Goal: Share content

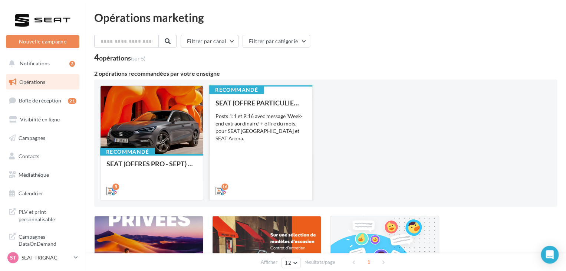
click at [275, 183] on div "16" at bounding box center [260, 189] width 102 height 21
click at [274, 171] on div "SEAT (OFFRE PARTICULIER - SEPT) - SOCIAL MEDIA Posts 1:1 et 9:16 avec message '…" at bounding box center [260, 146] width 90 height 95
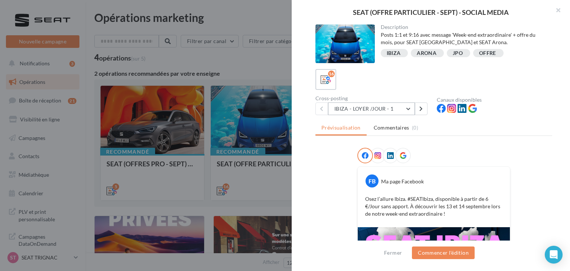
click at [368, 112] on button "IBIZA - LOYER /JOUR - 1" at bounding box center [371, 108] width 87 height 13
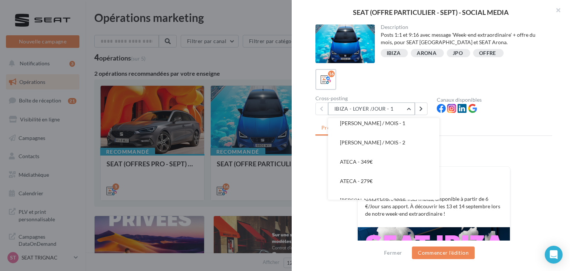
scroll to position [168, 0]
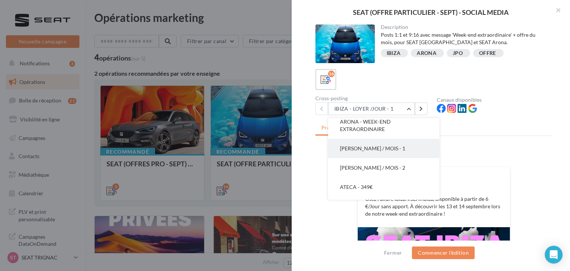
click at [378, 146] on span "[PERSON_NAME] / MOIS - 1" at bounding box center [372, 148] width 65 height 6
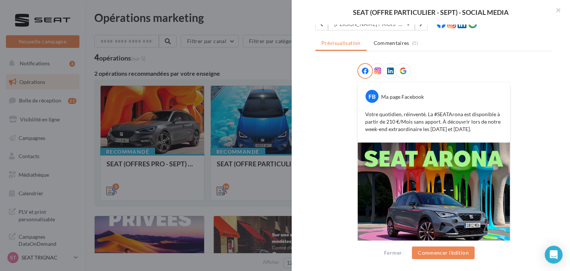
scroll to position [0, 0]
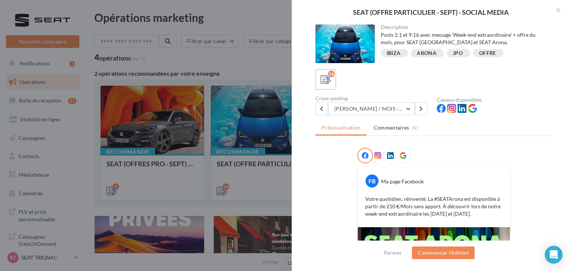
drag, startPoint x: 366, startPoint y: 94, endPoint x: 367, endPoint y: 101, distance: 7.1
click at [366, 95] on div "16 Cross-posting ARONA - LOYER / MOIS - 1 IBIZA - LOYER /JOUR - 1 IBIZA - LOYER…" at bounding box center [433, 92] width 237 height 46
click at [367, 101] on div "Cross-posting ARONA - LOYER / MOIS - 1 IBIZA - LOYER /JOUR - 1 IBIZA - LOYER /J…" at bounding box center [375, 105] width 121 height 19
click at [368, 112] on button "[PERSON_NAME] / MOIS - 1" at bounding box center [371, 108] width 87 height 13
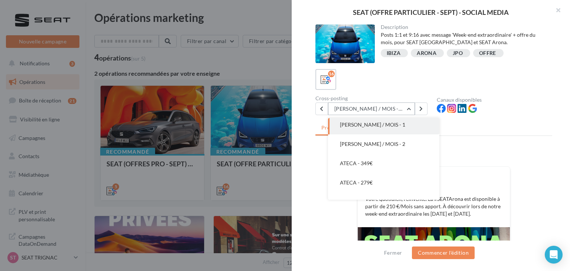
scroll to position [154, 0]
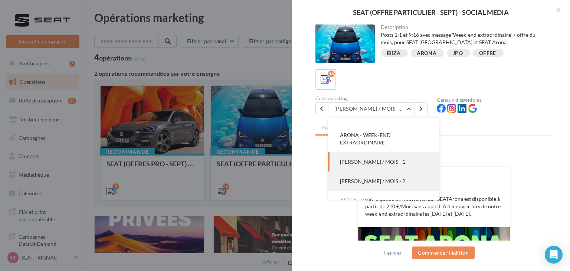
click at [391, 176] on button "[PERSON_NAME] / MOIS - 2" at bounding box center [383, 180] width 111 height 19
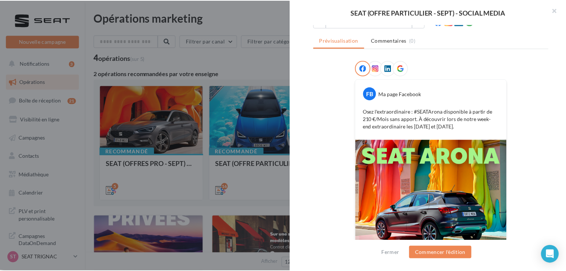
scroll to position [74, 0]
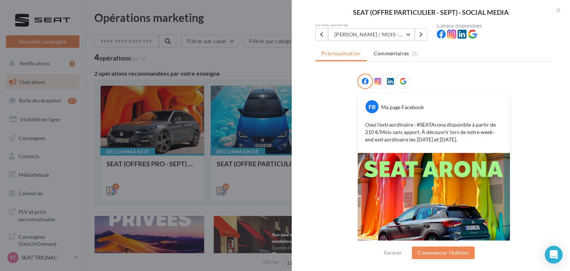
copy p "Osez l'extraordinaire : #SEATArona disponible à partir de 210 €/Mois sans appor…"
drag, startPoint x: 449, startPoint y: 138, endPoint x: 359, endPoint y: 125, distance: 91.1
click at [359, 125] on div "Osez l'extraordinaire : #SEATArona disponible à partir de 210 €/Mois sans appor…" at bounding box center [433, 132] width 148 height 26
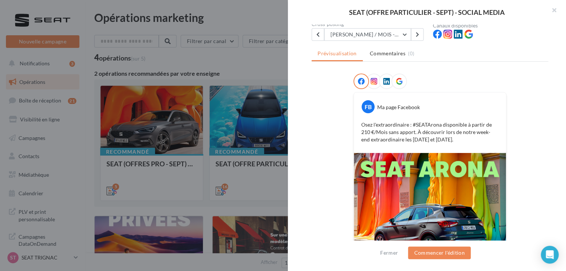
click at [128, 214] on div at bounding box center [283, 135] width 566 height 271
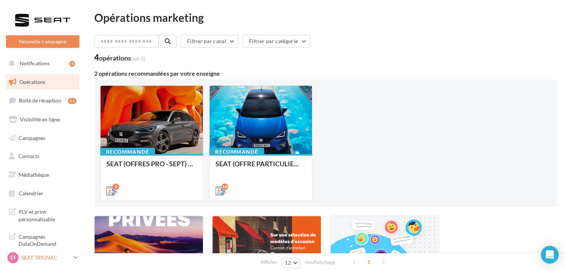
drag, startPoint x: 69, startPoint y: 260, endPoint x: 74, endPoint y: 260, distance: 5.2
click at [70, 260] on p "SEAT TRIGNAC" at bounding box center [46, 257] width 49 height 7
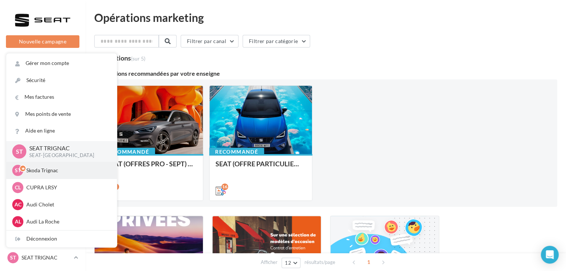
click at [62, 174] on div "ST Skoda Trignac sk-trig-lcou" at bounding box center [61, 170] width 99 height 11
